Goal: Transaction & Acquisition: Book appointment/travel/reservation

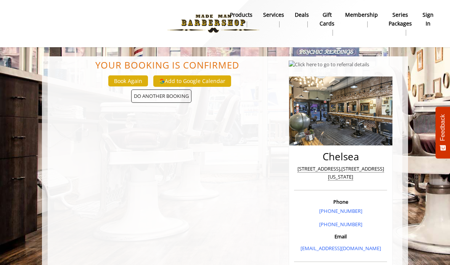
click at [180, 96] on span "DO ANOTHER BOOKING" at bounding box center [161, 96] width 60 height 13
click at [272, 16] on b "Services" at bounding box center [273, 15] width 21 height 8
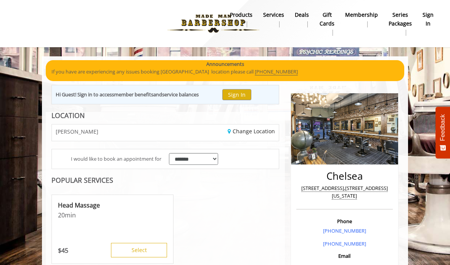
click at [261, 129] on link "Change Location" at bounding box center [250, 131] width 47 height 7
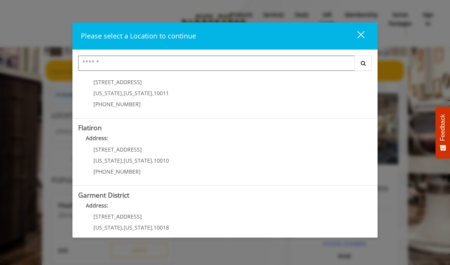
scroll to position [158, 0]
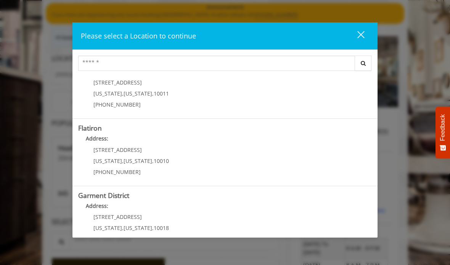
click at [112, 197] on b "Garment District" at bounding box center [103, 195] width 51 height 9
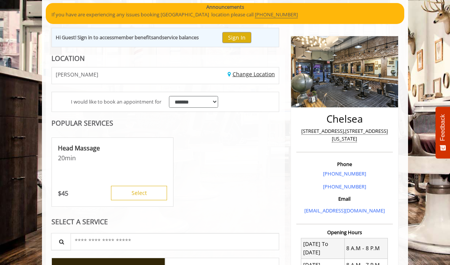
scroll to position [88, 0]
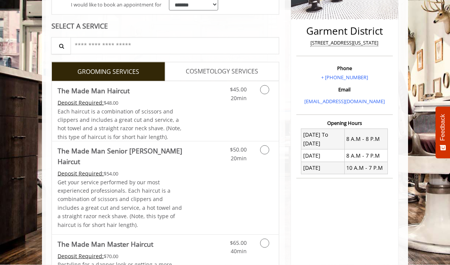
scroll to position [154, 0]
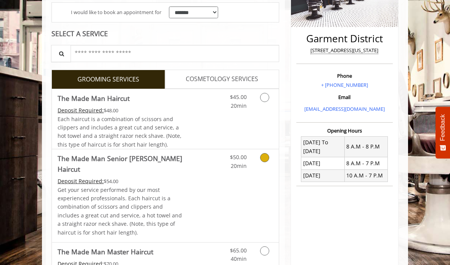
click at [269, 158] on link "Grooming services" at bounding box center [265, 159] width 14 height 21
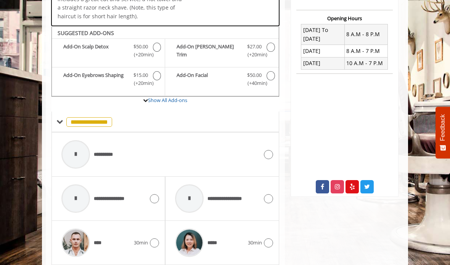
scroll to position [272, 0]
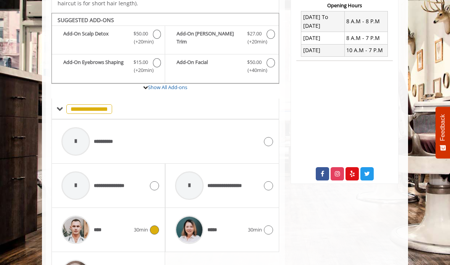
click at [152, 222] on div "**** 30min" at bounding box center [108, 230] width 101 height 36
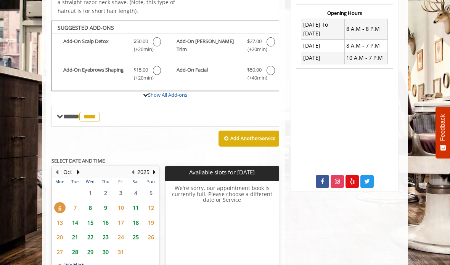
scroll to position [272, 0]
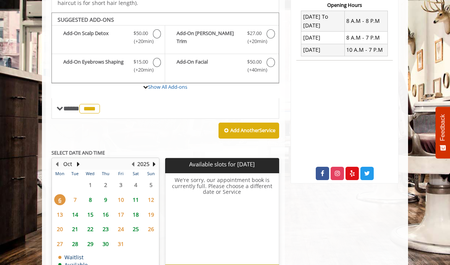
click at [93, 194] on span "8" at bounding box center [90, 199] width 11 height 11
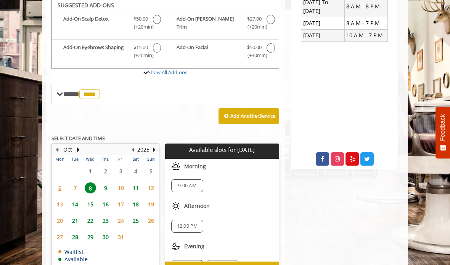
scroll to position [2, 0]
click at [193, 223] on span "12:00 PM" at bounding box center [187, 226] width 21 height 6
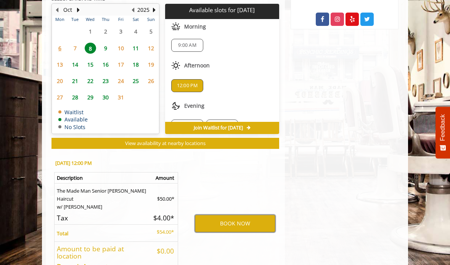
scroll to position [457, 0]
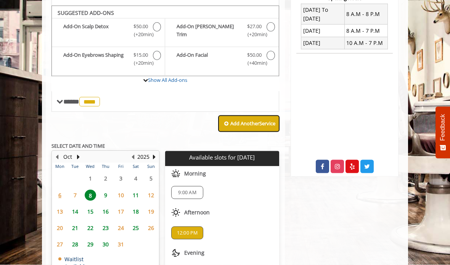
click at [249, 116] on button "Add Another Service" at bounding box center [248, 124] width 61 height 16
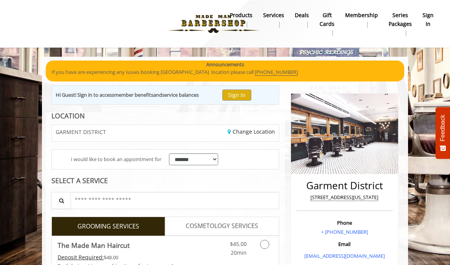
scroll to position [2, 0]
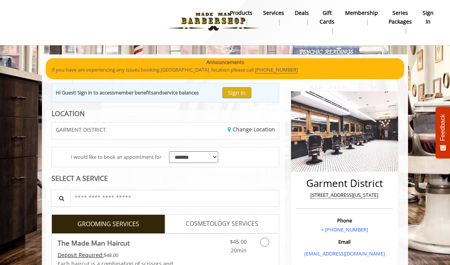
click at [242, 96] on button "Sign In" at bounding box center [236, 92] width 29 height 11
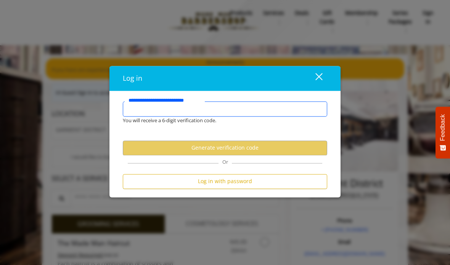
click at [275, 110] on input "**********" at bounding box center [225, 108] width 204 height 15
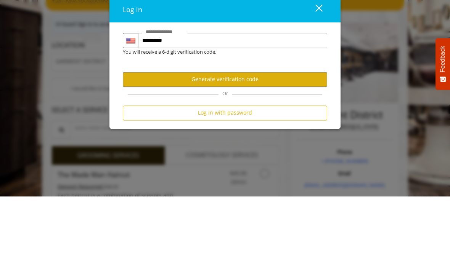
scroll to position [70, 0]
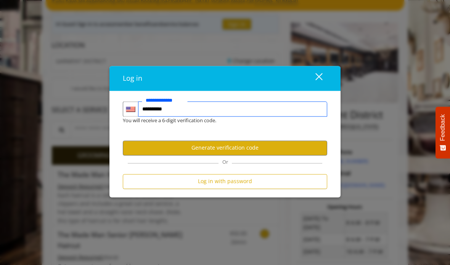
type input "**********"
click at [285, 146] on button "Generate verification code" at bounding box center [225, 148] width 204 height 15
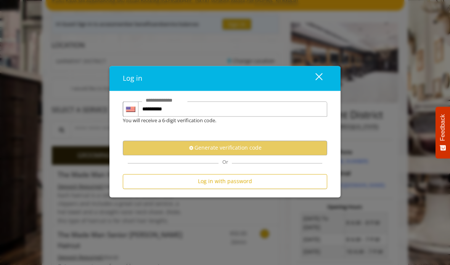
scroll to position [0, 0]
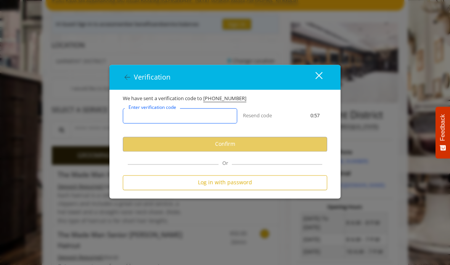
click at [227, 118] on input "Enter verification code" at bounding box center [180, 115] width 114 height 15
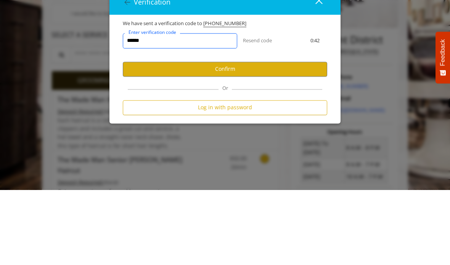
type input "******"
click at [295, 137] on button "Confirm" at bounding box center [225, 144] width 204 height 15
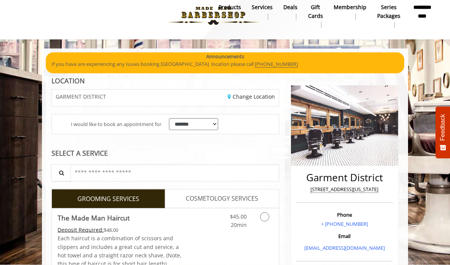
scroll to position [9, 0]
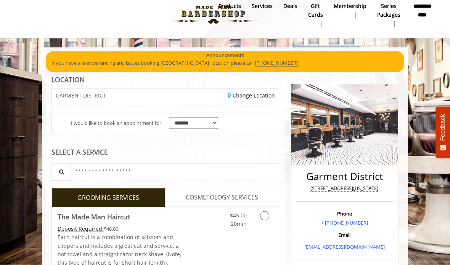
click at [205, 198] on span "COSMETOLOGY SERVICES" at bounding box center [222, 198] width 72 height 10
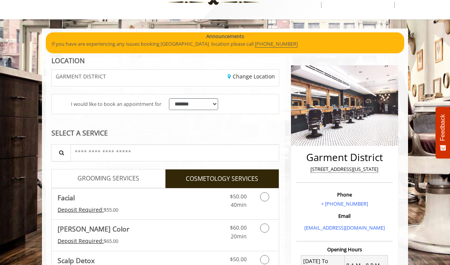
scroll to position [29, 0]
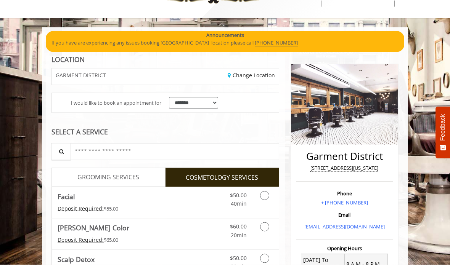
click at [99, 182] on link "GROOMING SERVICES" at bounding box center [108, 177] width 114 height 19
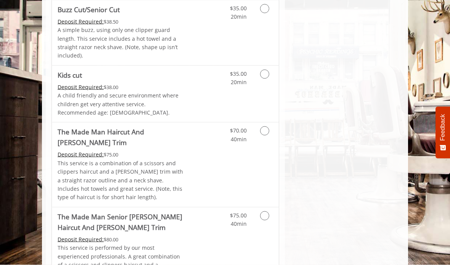
scroll to position [504, 0]
click at [262, 126] on icon "Grooming services" at bounding box center [264, 130] width 9 height 9
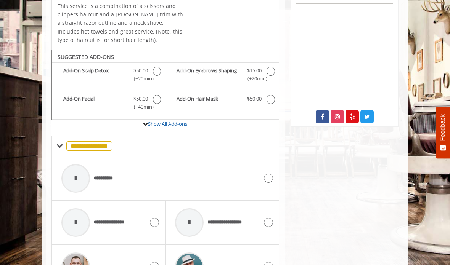
scroll to position [365, 0]
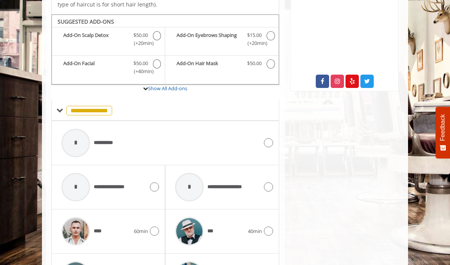
click at [154, 227] on icon at bounding box center [154, 231] width 9 height 9
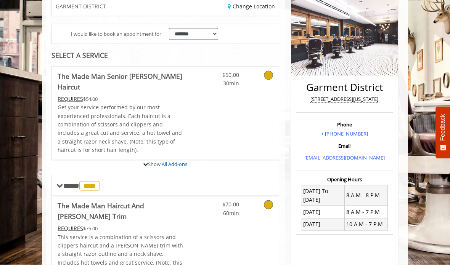
scroll to position [98, 0]
click at [271, 76] on icon at bounding box center [268, 75] width 9 height 9
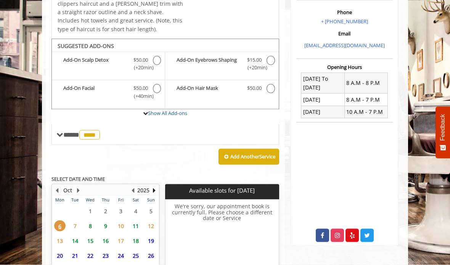
scroll to position [251, 0]
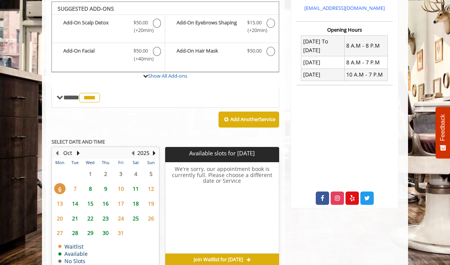
click at [94, 184] on span "8" at bounding box center [90, 188] width 11 height 11
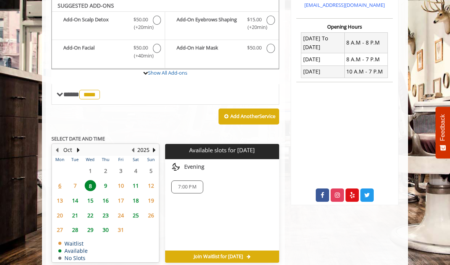
click at [104, 180] on span "9" at bounding box center [105, 185] width 11 height 11
click at [86, 180] on span "8" at bounding box center [90, 185] width 11 height 11
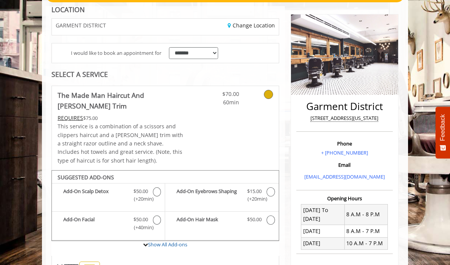
scroll to position [91, 0]
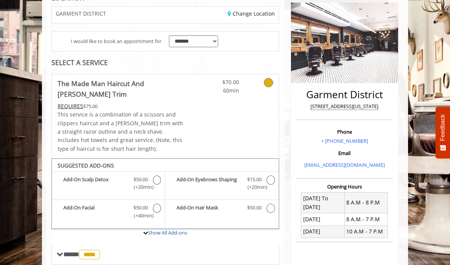
click at [274, 75] on div at bounding box center [262, 84] width 34 height 21
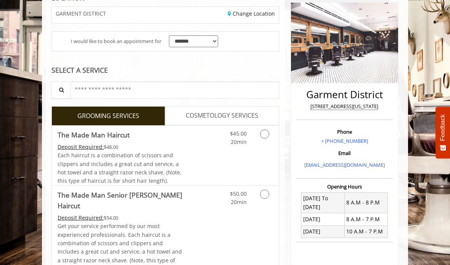
scroll to position [0, 0]
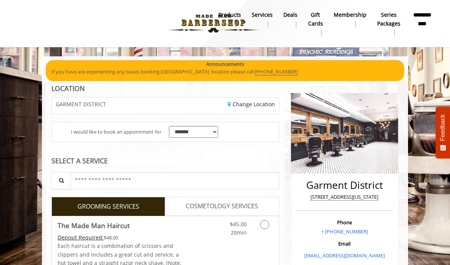
click at [271, 80] on div "Announcements If you have are experiencing any issues booking Greenwich Village…" at bounding box center [225, 70] width 358 height 21
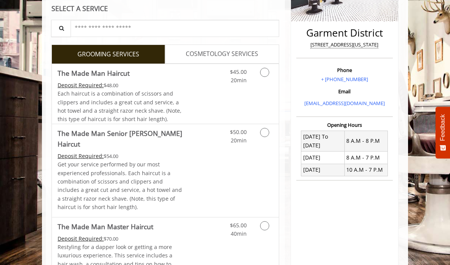
scroll to position [164, 0]
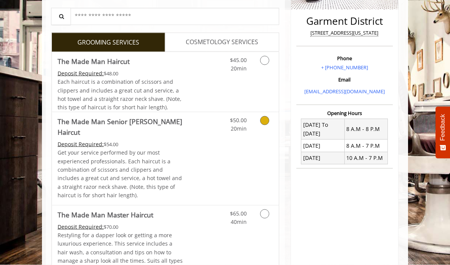
click at [269, 123] on link "Grooming services" at bounding box center [265, 122] width 14 height 21
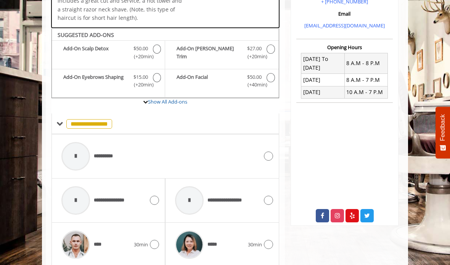
scroll to position [245, 0]
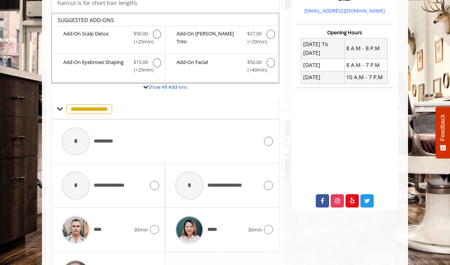
click at [158, 225] on icon at bounding box center [154, 229] width 9 height 9
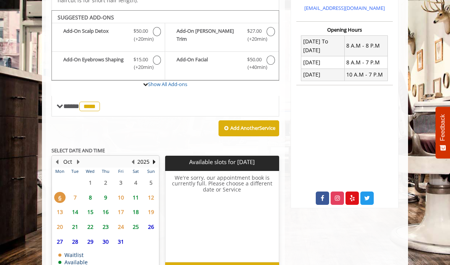
click at [89, 192] on span "8" at bounding box center [90, 197] width 11 height 11
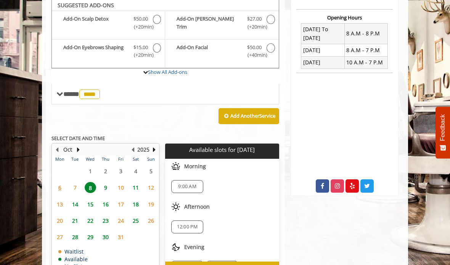
click at [186, 224] on span "12:00 PM" at bounding box center [187, 227] width 21 height 6
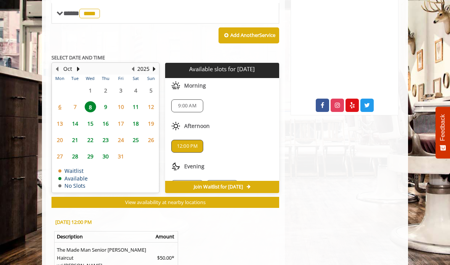
scroll to position [400, 0]
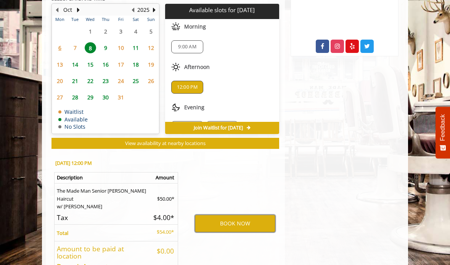
click at [216, 215] on button "BOOK NOW" at bounding box center [235, 224] width 80 height 18
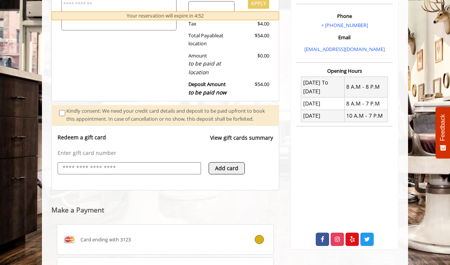
scroll to position [279, 0]
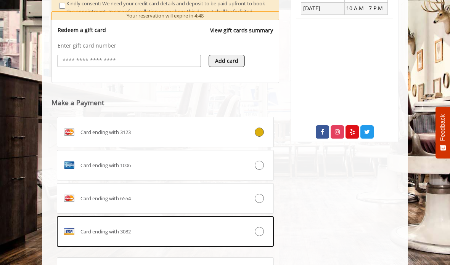
click at [94, 168] on span "Card ending with 1006" at bounding box center [105, 166] width 50 height 8
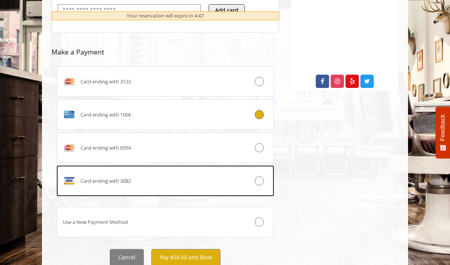
click at [203, 259] on button "Pay $54.00 and Book" at bounding box center [185, 257] width 69 height 17
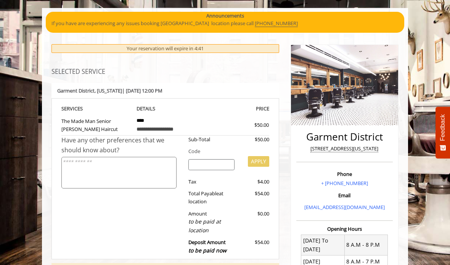
scroll to position [0, 0]
